Goal: Check status

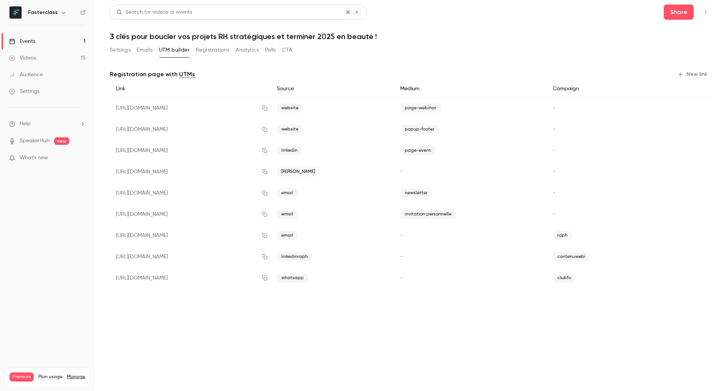
click at [35, 44] on div "Events" at bounding box center [22, 41] width 26 height 8
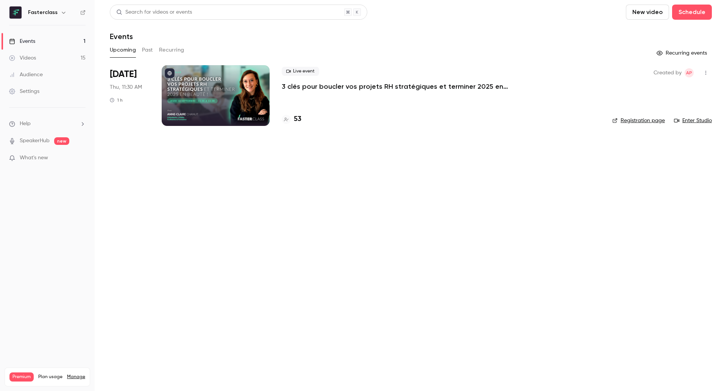
click at [325, 90] on p "3 clés pour boucler vos projets RH stratégiques et terminer 2025 en beauté !" at bounding box center [395, 86] width 227 height 9
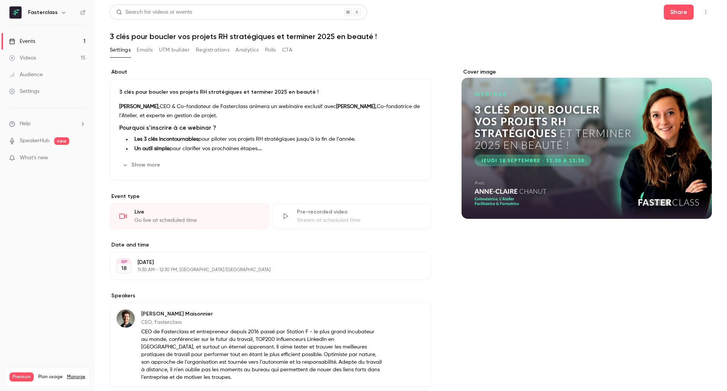
click at [209, 45] on button "Registrations" at bounding box center [213, 50] width 34 height 12
